Goal: Transaction & Acquisition: Subscribe to service/newsletter

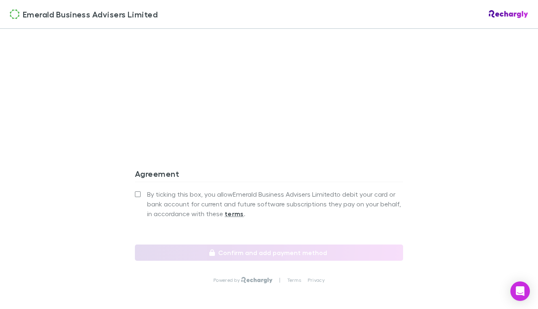
scroll to position [733, 0]
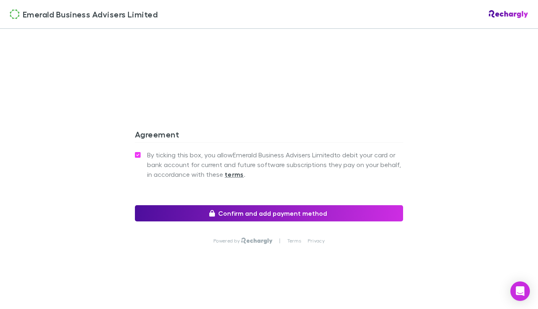
click at [261, 211] on button "Confirm and add payment method" at bounding box center [269, 213] width 268 height 16
